Goal: Task Accomplishment & Management: Manage account settings

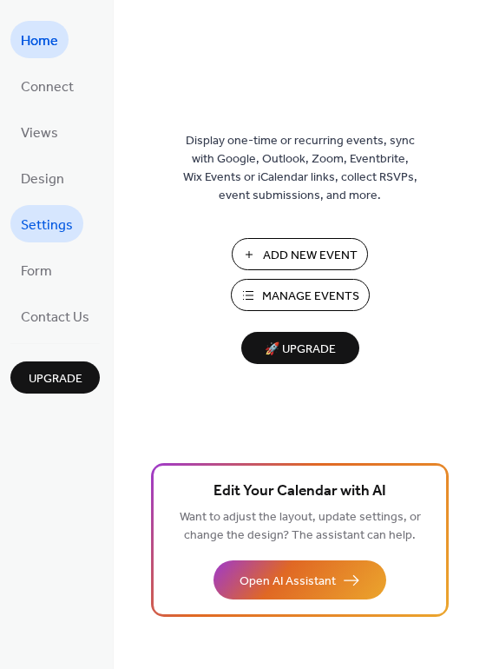
click at [55, 228] on span "Settings" at bounding box center [47, 225] width 52 height 27
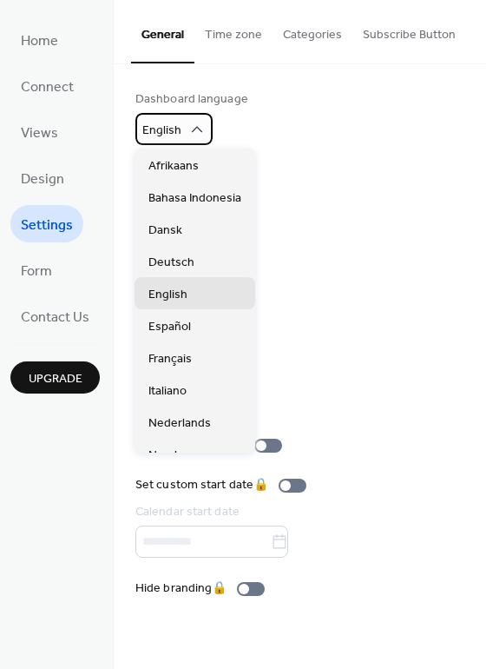
click at [183, 134] on div "English" at bounding box center [174, 129] width 77 height 32
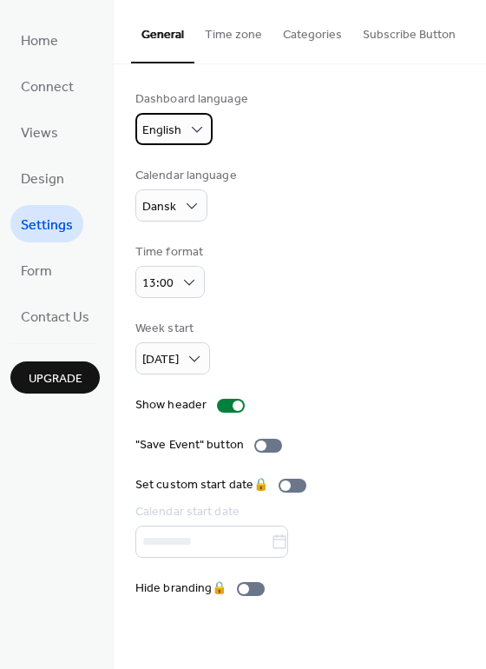
click at [183, 134] on div "English" at bounding box center [174, 129] width 77 height 32
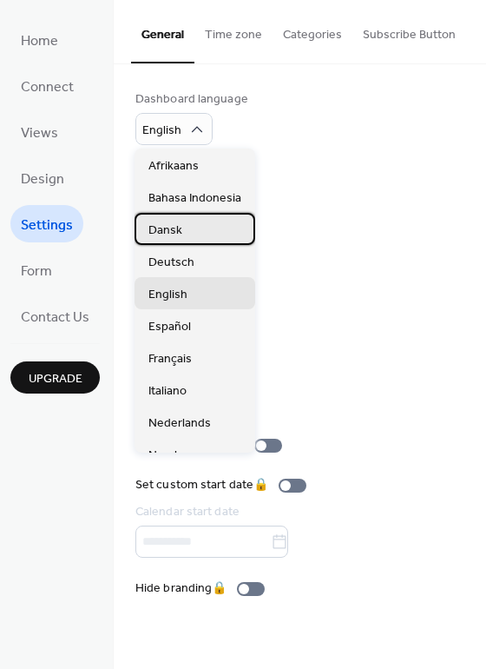
click at [158, 238] on span "Dansk" at bounding box center [166, 231] width 34 height 18
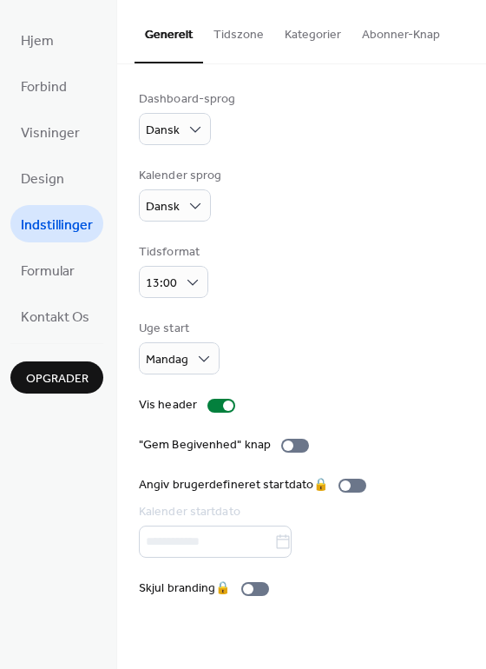
click at [247, 31] on button "Tidszone" at bounding box center [238, 31] width 71 height 62
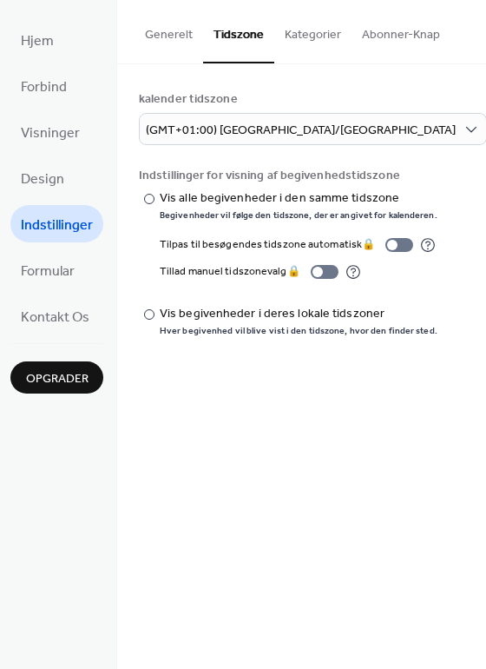
click at [316, 27] on button "Kategorier" at bounding box center [312, 31] width 77 height 62
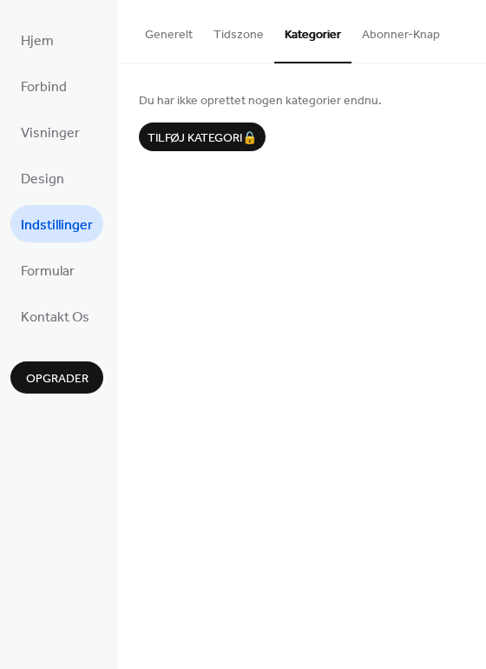
click at [394, 33] on button "Abonner-Knap" at bounding box center [401, 31] width 99 height 62
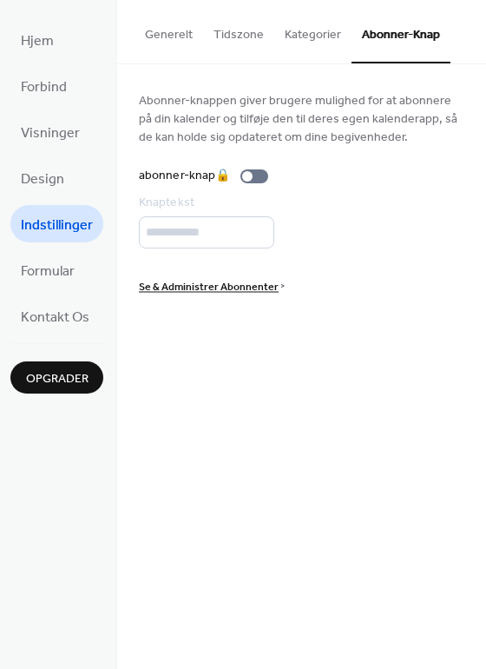
click at [325, 34] on button "Kategorier" at bounding box center [312, 31] width 77 height 62
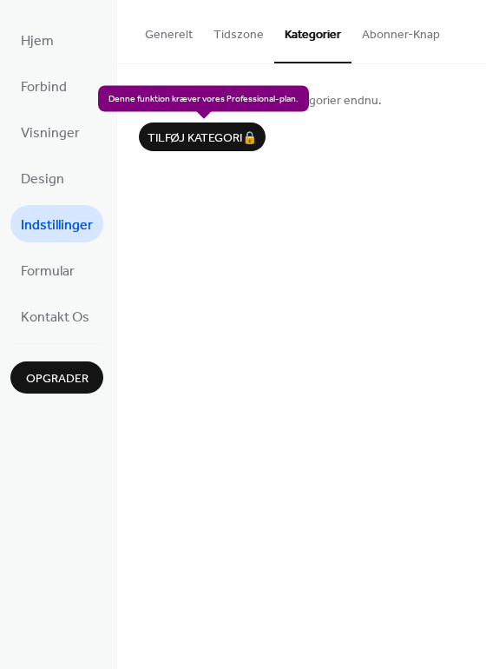
click at [205, 147] on div "Tilføj kategori 🔒" at bounding box center [202, 136] width 127 height 29
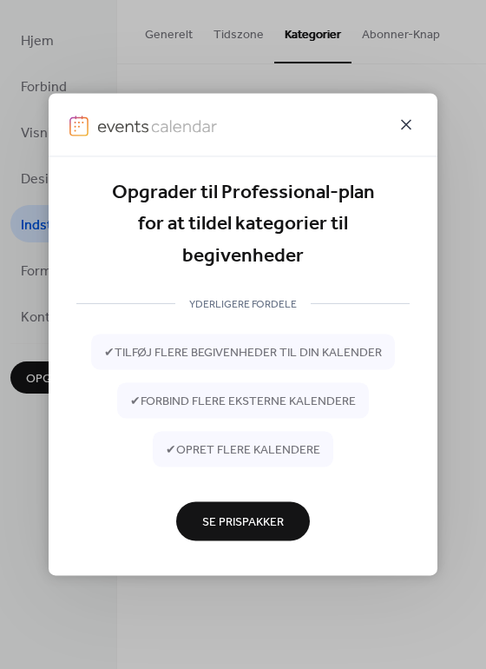
click at [407, 127] on icon at bounding box center [406, 124] width 21 height 21
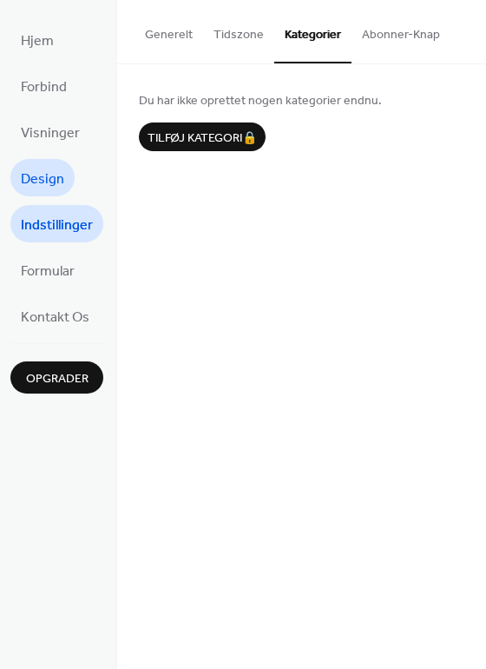
click at [46, 169] on span "Design" at bounding box center [42, 179] width 43 height 27
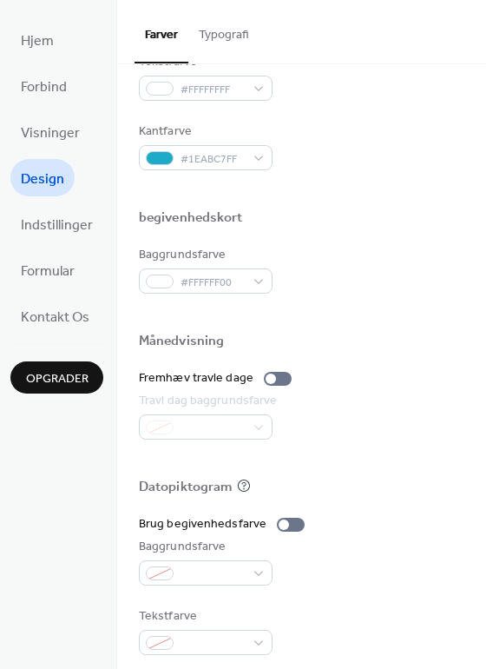
scroll to position [744, 0]
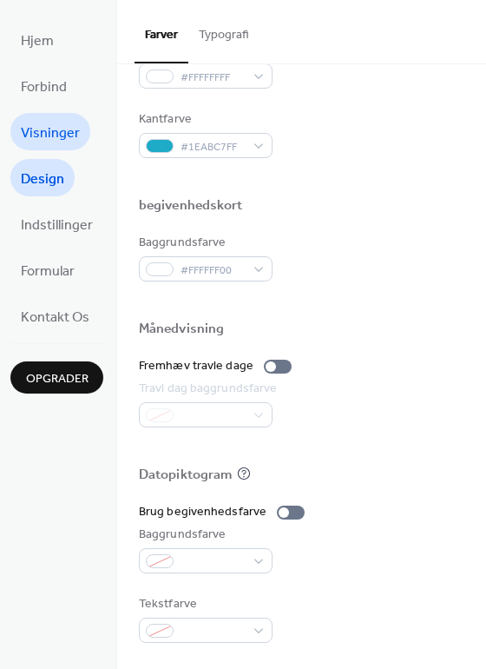
click at [59, 141] on span "Visninger" at bounding box center [50, 133] width 59 height 27
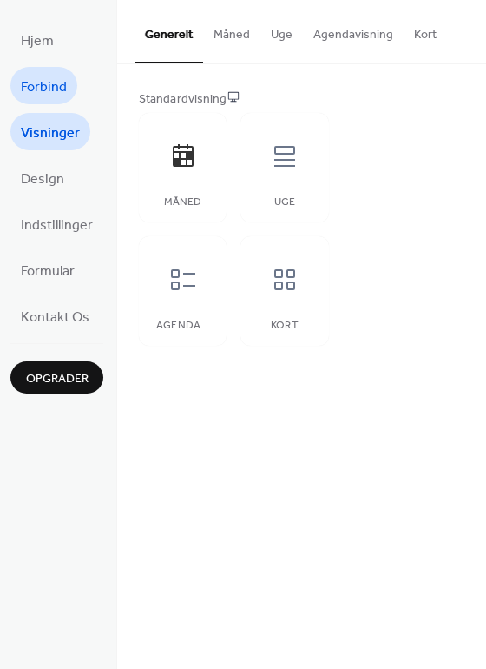
click at [42, 83] on span "Forbind" at bounding box center [44, 87] width 46 height 27
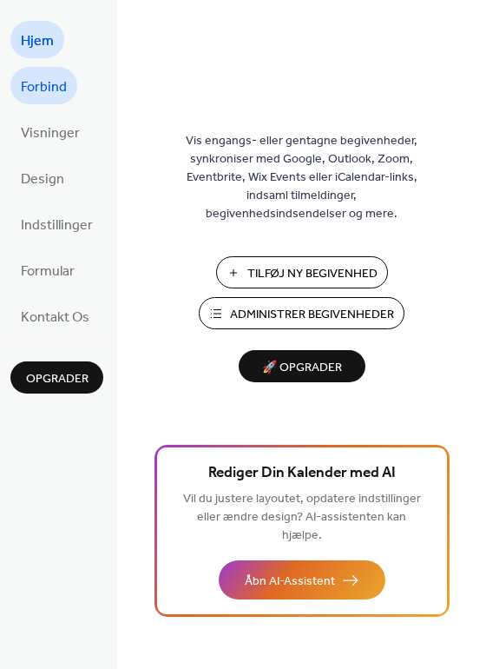
click at [54, 81] on span "Forbind" at bounding box center [44, 87] width 46 height 27
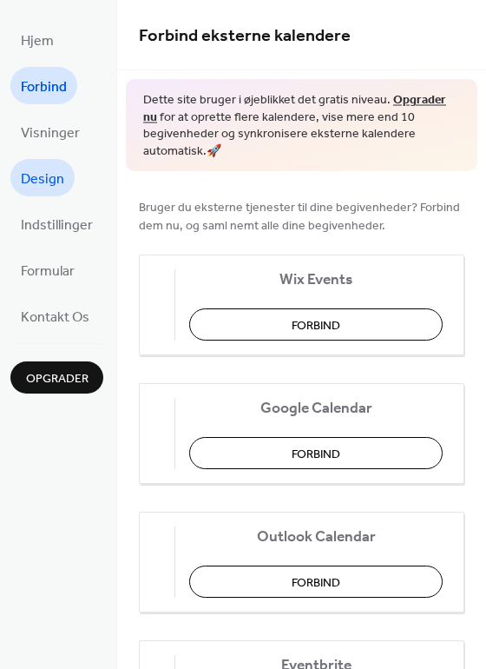
click at [38, 181] on span "Design" at bounding box center [42, 179] width 43 height 27
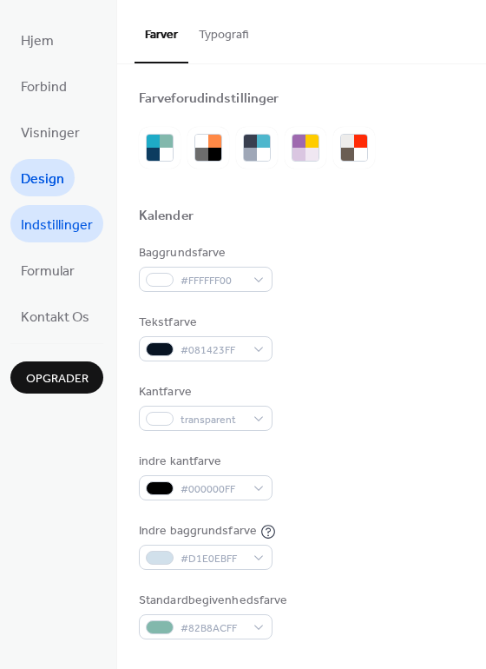
click at [62, 236] on span "Indstillinger" at bounding box center [57, 225] width 72 height 27
